Goal: Check status: Check status

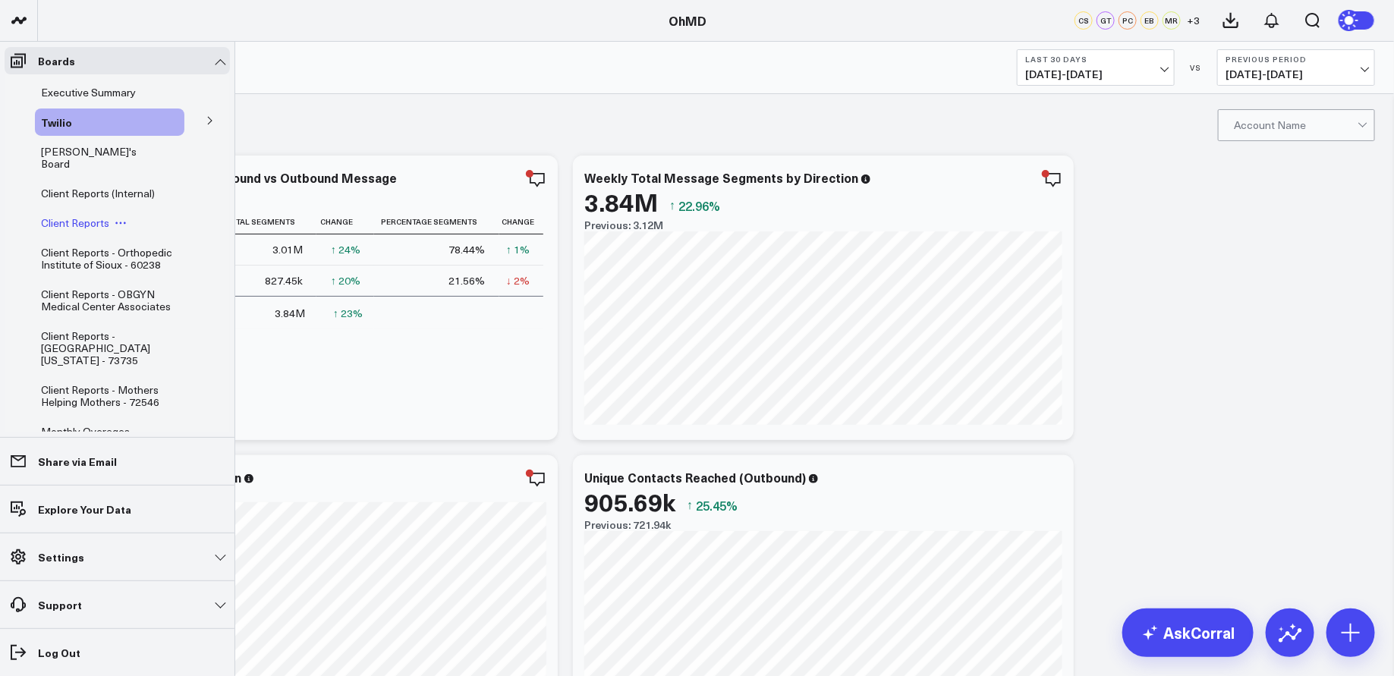
click at [83, 217] on span "Client Reports" at bounding box center [75, 222] width 68 height 14
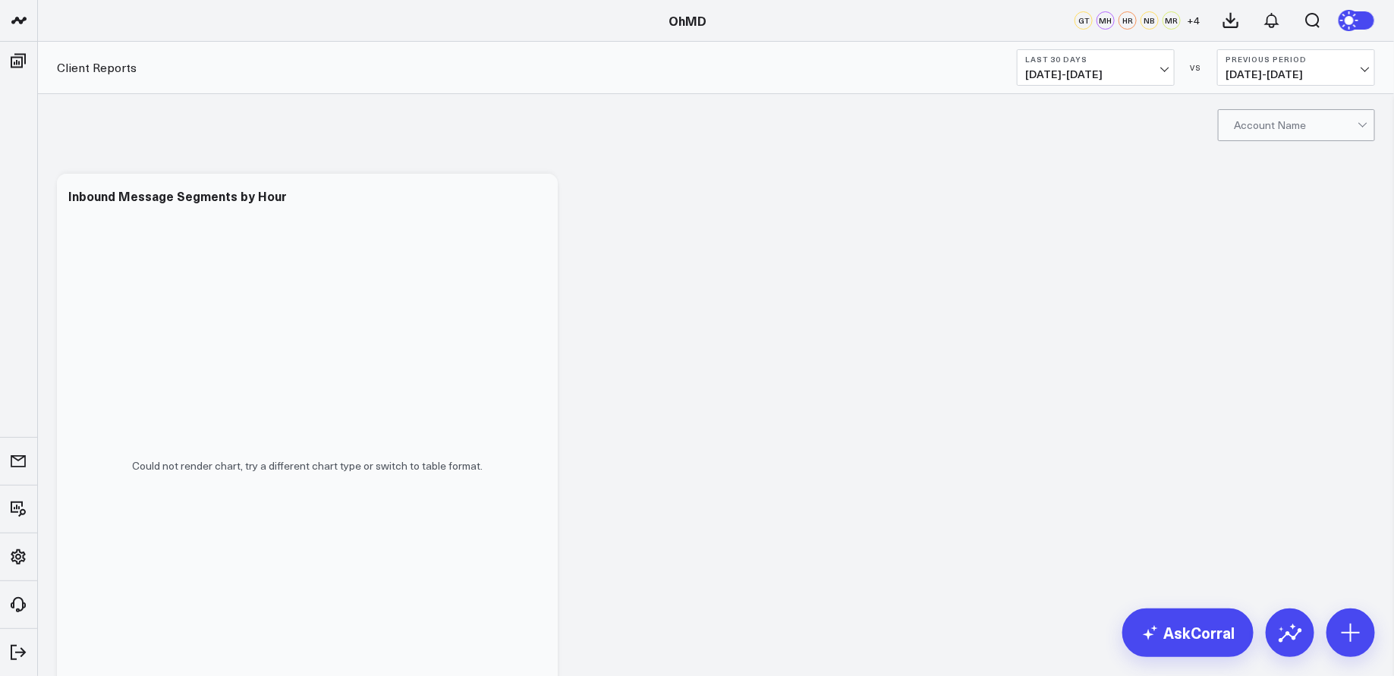
click at [1363, 124] on div at bounding box center [1362, 123] width 8 height 8
type input "premier pediatrics"
click at [1370, 159] on div "Premier Pediatrics PC - 100396" at bounding box center [1297, 163] width 156 height 42
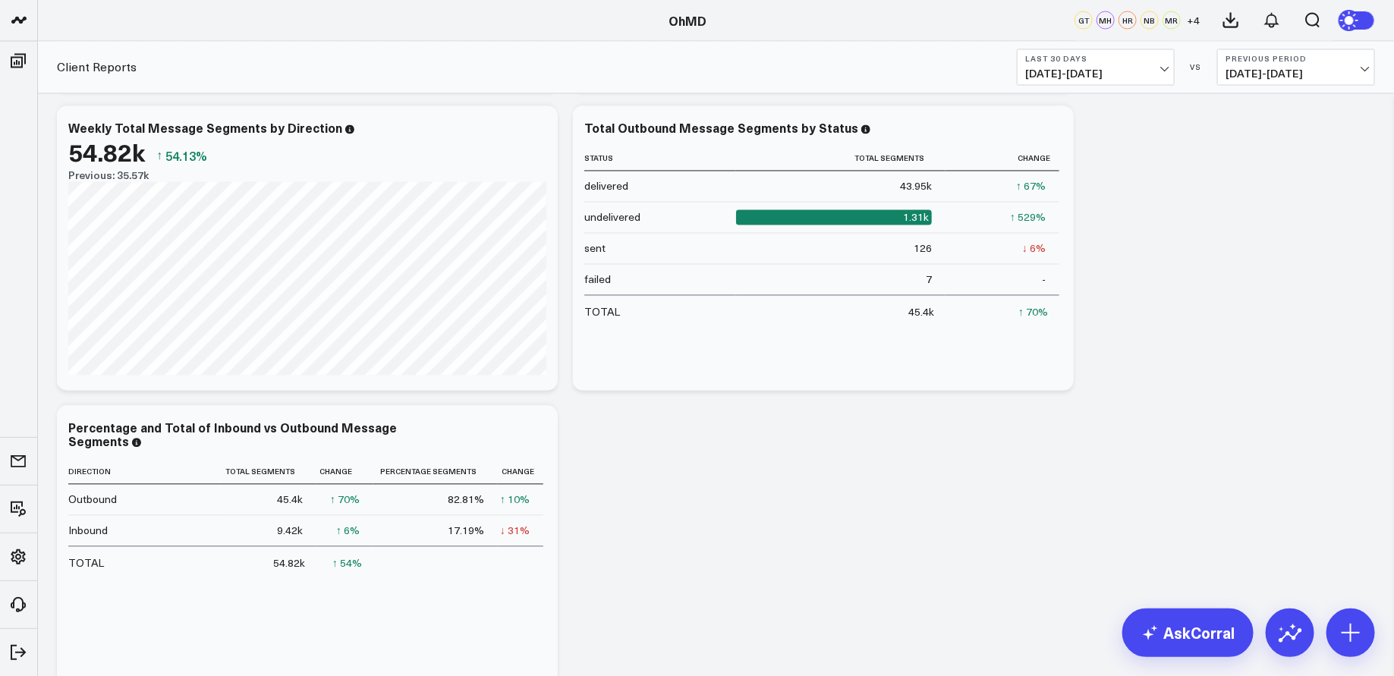
scroll to position [1352, 0]
click at [1159, 55] on b "Last 30 Days" at bounding box center [1095, 59] width 141 height 9
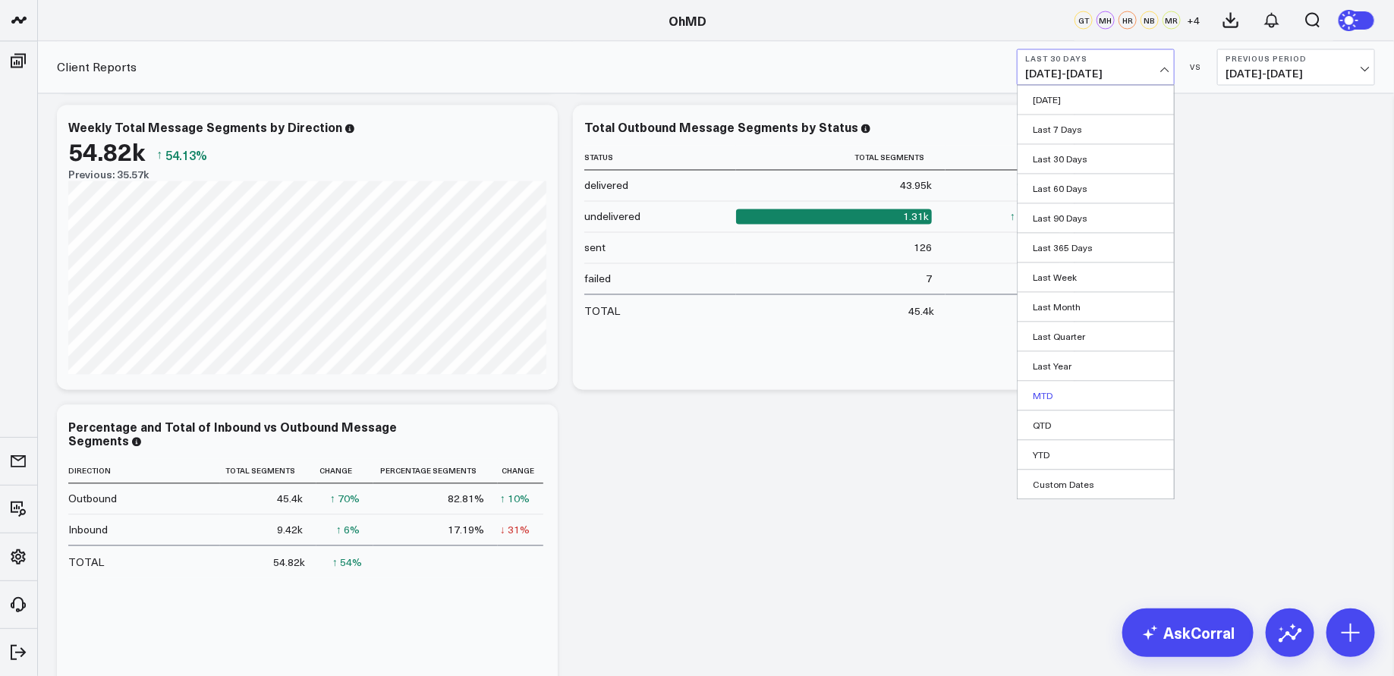
click at [1057, 392] on link "MTD" at bounding box center [1095, 396] width 156 height 29
